Goal: Task Accomplishment & Management: Use online tool/utility

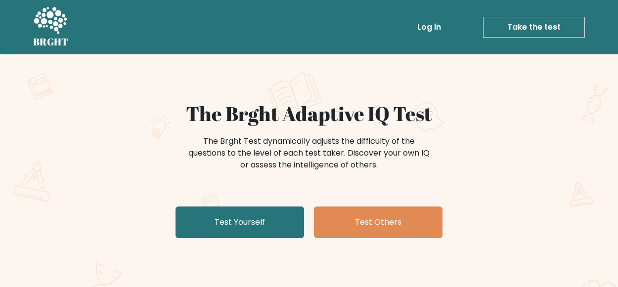
click at [245, 119] on h1 "The Brght Adaptive IQ Test" at bounding box center [309, 114] width 483 height 24
click at [196, 25] on div "Log in Take the test Take the test" at bounding box center [331, 27] width 509 height 29
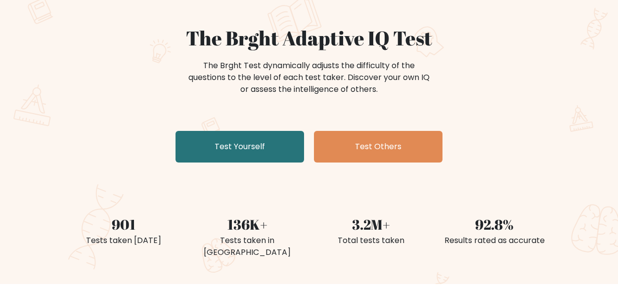
scroll to position [77, 0]
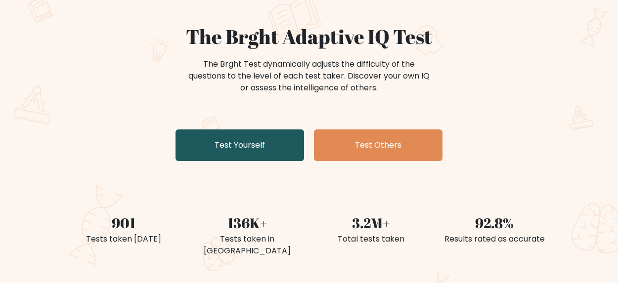
click at [259, 136] on link "Test Yourself" at bounding box center [240, 146] width 129 height 32
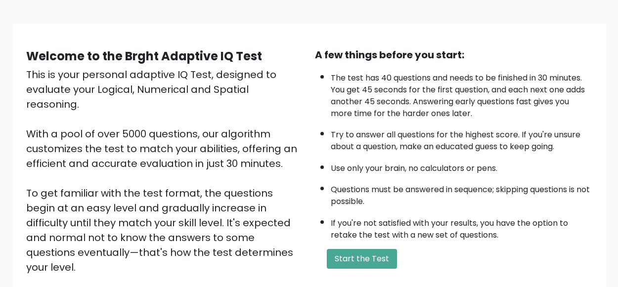
scroll to position [166, 0]
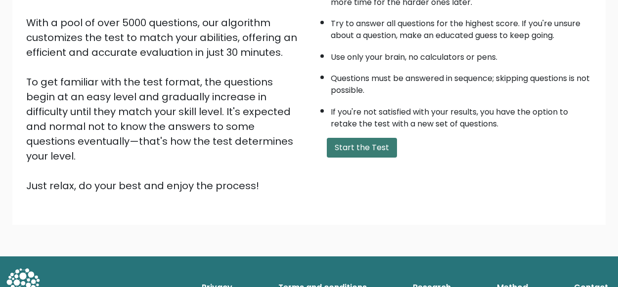
click at [340, 139] on button "Start the Test" at bounding box center [362, 148] width 70 height 20
click at [166, 159] on div "This is your personal adaptive IQ Test, designed to evaluate your Logical, Nume…" at bounding box center [164, 74] width 277 height 237
click at [355, 141] on button "Start the Test" at bounding box center [362, 148] width 70 height 20
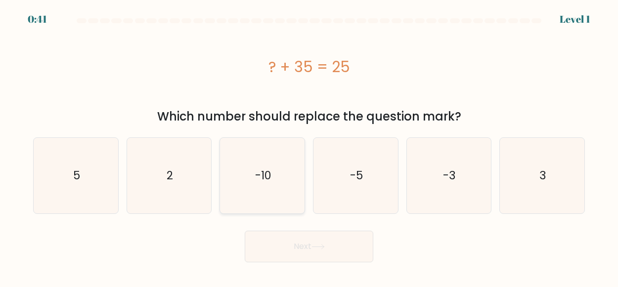
click at [287, 164] on icon "-10" at bounding box center [263, 176] width 76 height 76
click at [309, 146] on input "c. -10" at bounding box center [309, 145] width 0 height 2
radio input "true"
click at [306, 244] on button "Next" at bounding box center [309, 247] width 129 height 32
click at [160, 92] on div "? + 35 = 25" at bounding box center [309, 66] width 552 height 79
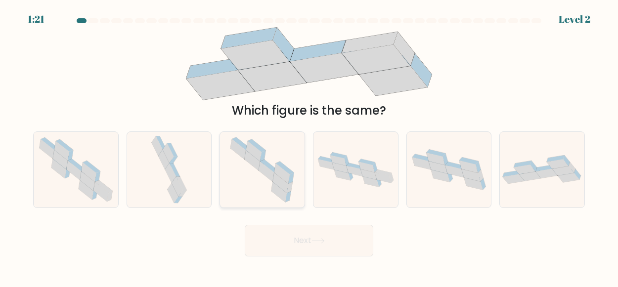
click at [264, 172] on icon at bounding box center [266, 172] width 15 height 20
click at [309, 146] on input "c." at bounding box center [309, 145] width 0 height 2
radio input "true"
click at [304, 105] on div "Which figure is the same?" at bounding box center [309, 111] width 540 height 18
click at [170, 172] on icon at bounding box center [170, 173] width 11 height 20
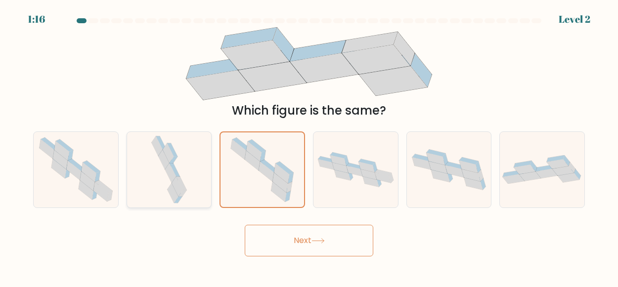
click at [309, 146] on input "b." at bounding box center [309, 145] width 0 height 2
radio input "true"
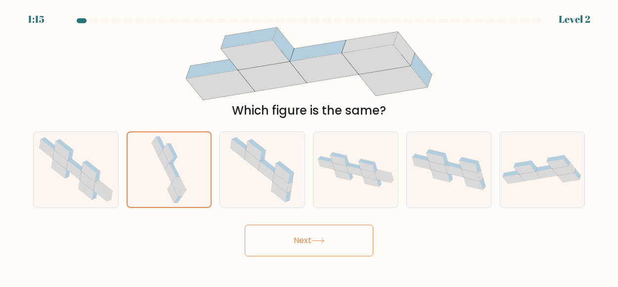
click at [283, 226] on button "Next" at bounding box center [309, 241] width 129 height 32
